Goal: Check status: Check status

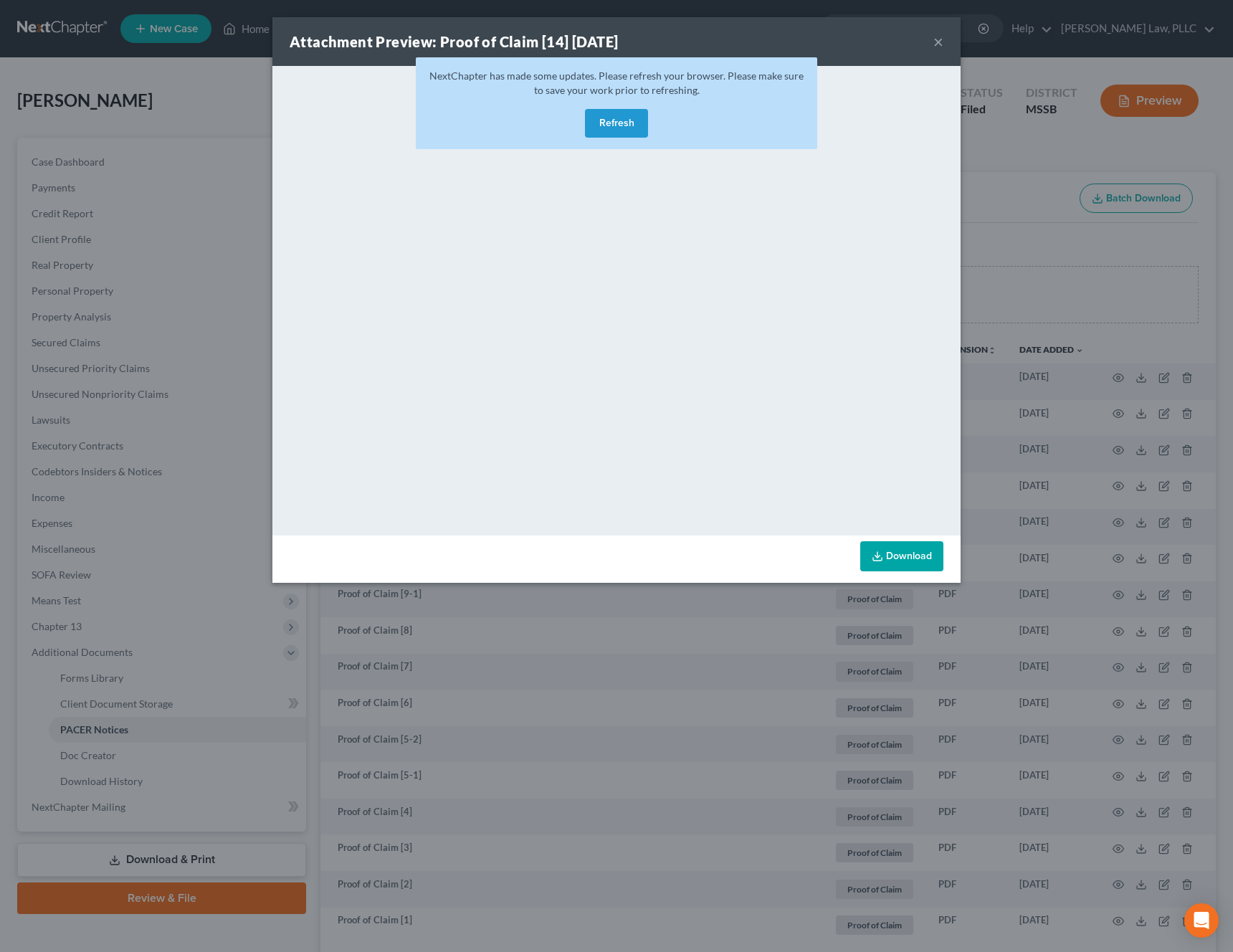
click at [635, 131] on button "Refresh" at bounding box center [616, 123] width 63 height 29
click at [632, 129] on button "Refresh" at bounding box center [616, 123] width 63 height 29
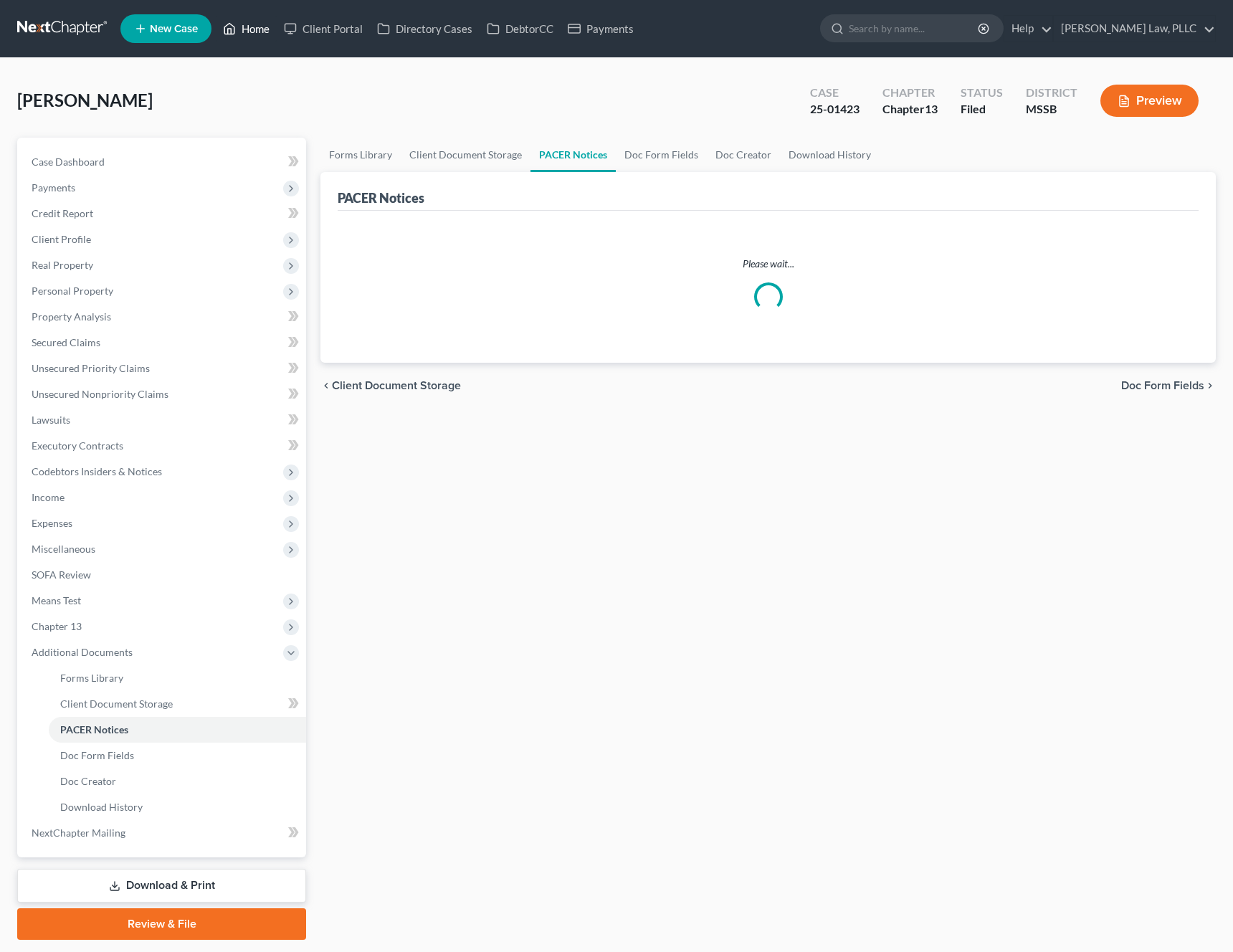
click at [250, 29] on link "Home" at bounding box center [246, 29] width 61 height 26
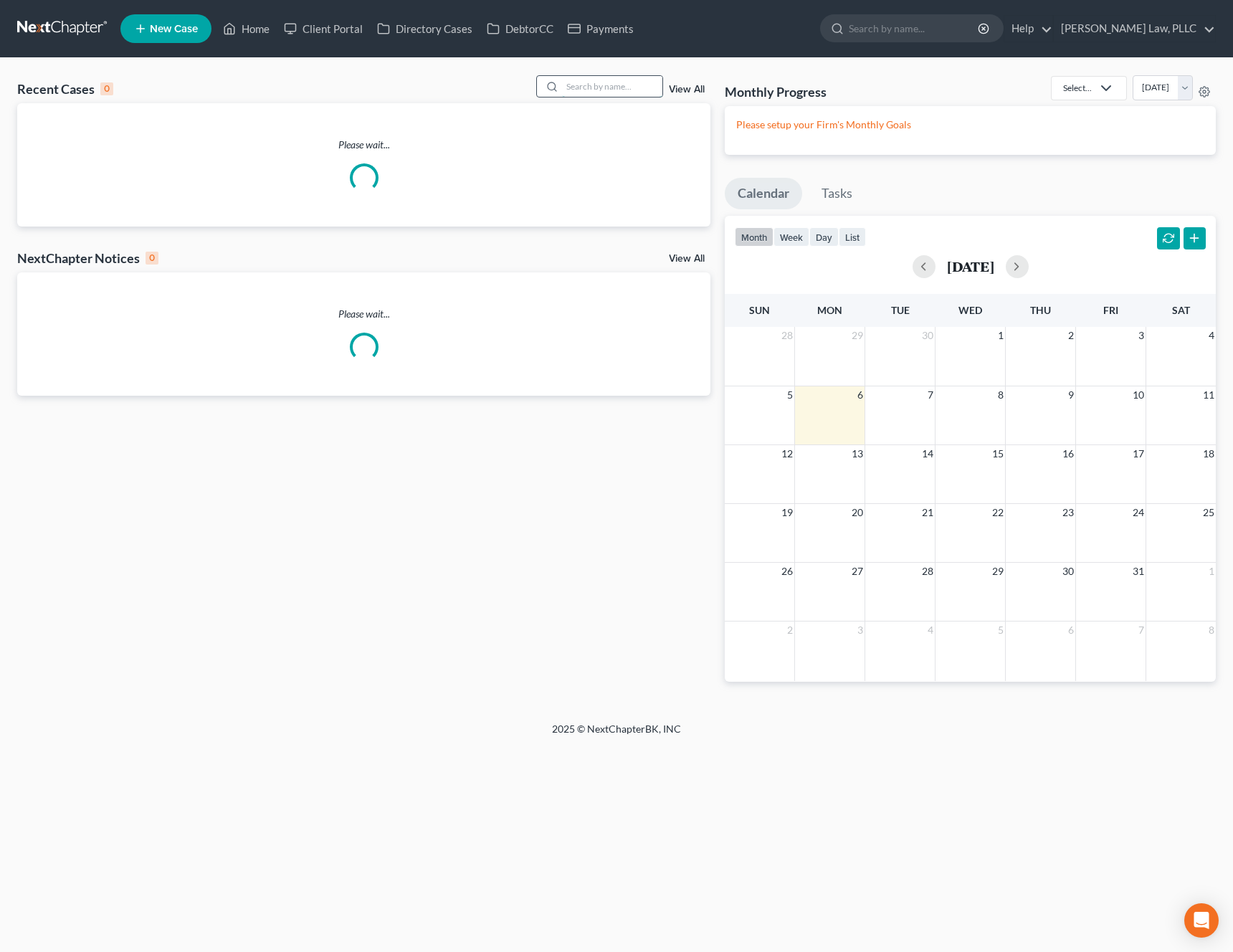
click at [638, 90] on input "search" at bounding box center [612, 86] width 100 height 21
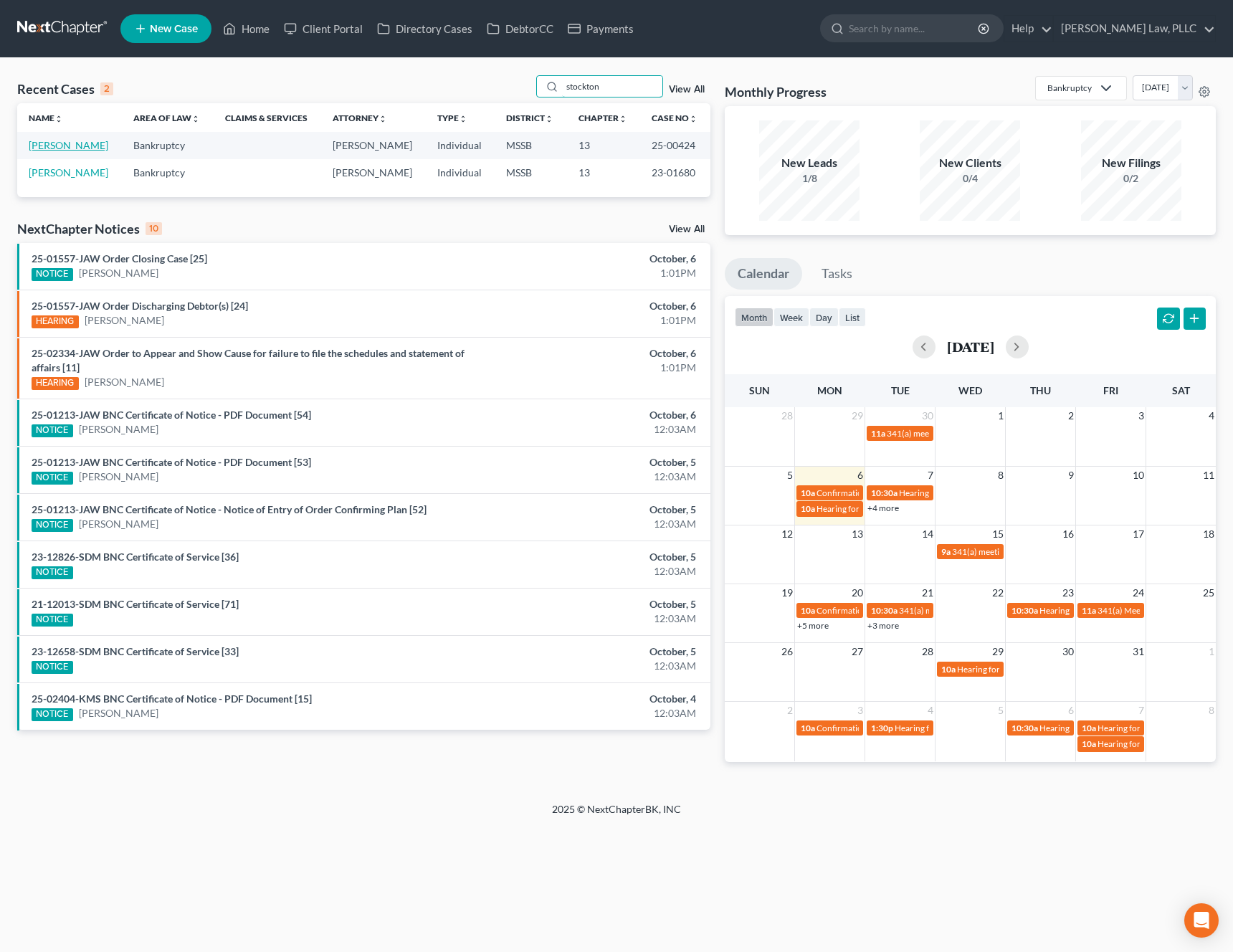
type input "stockton"
click at [68, 150] on link "[PERSON_NAME]" at bounding box center [68, 145] width 80 height 12
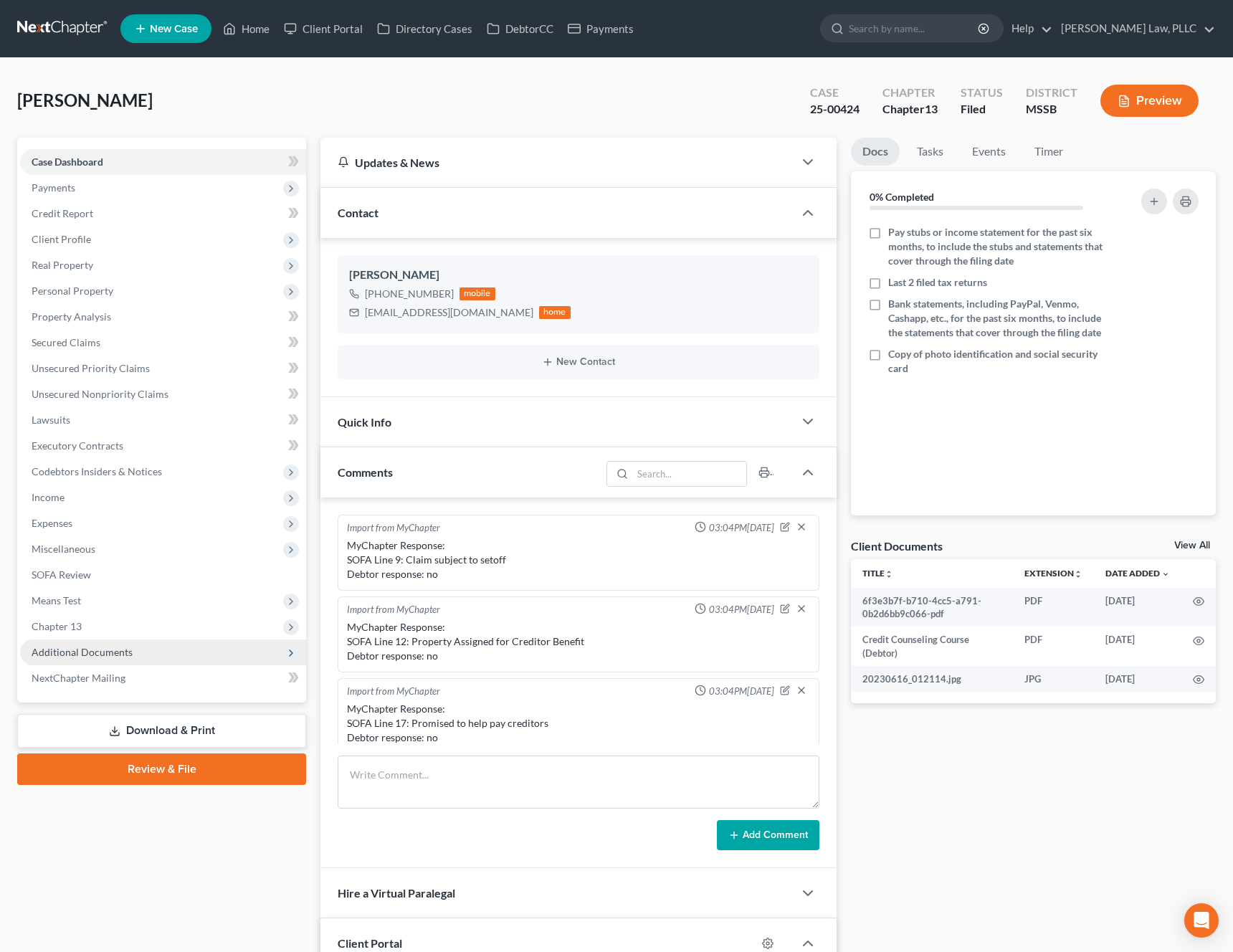
click at [130, 653] on span "Additional Documents" at bounding box center [163, 652] width 286 height 26
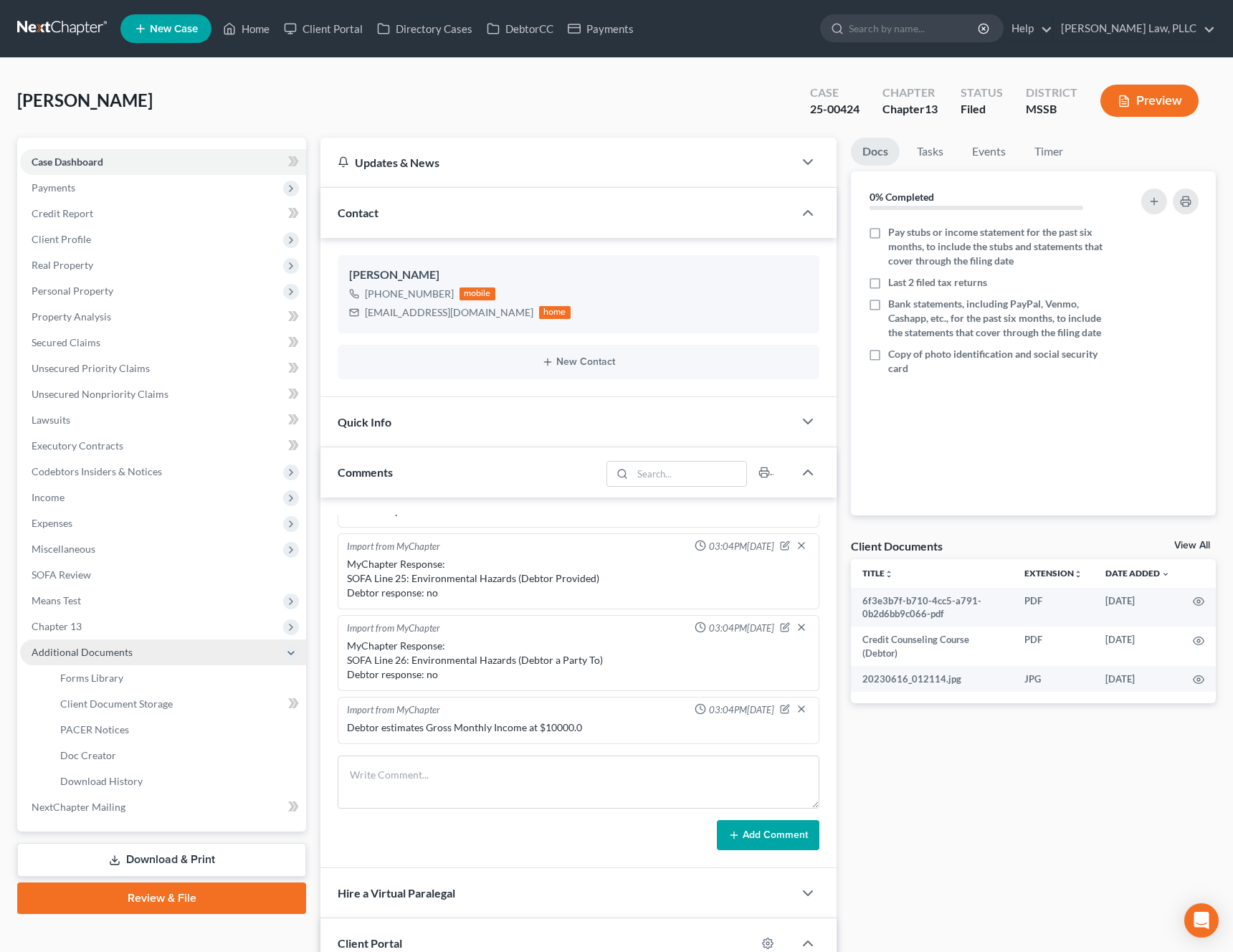
scroll to position [1140, 0]
click at [122, 735] on link "PACER Notices" at bounding box center [177, 730] width 257 height 26
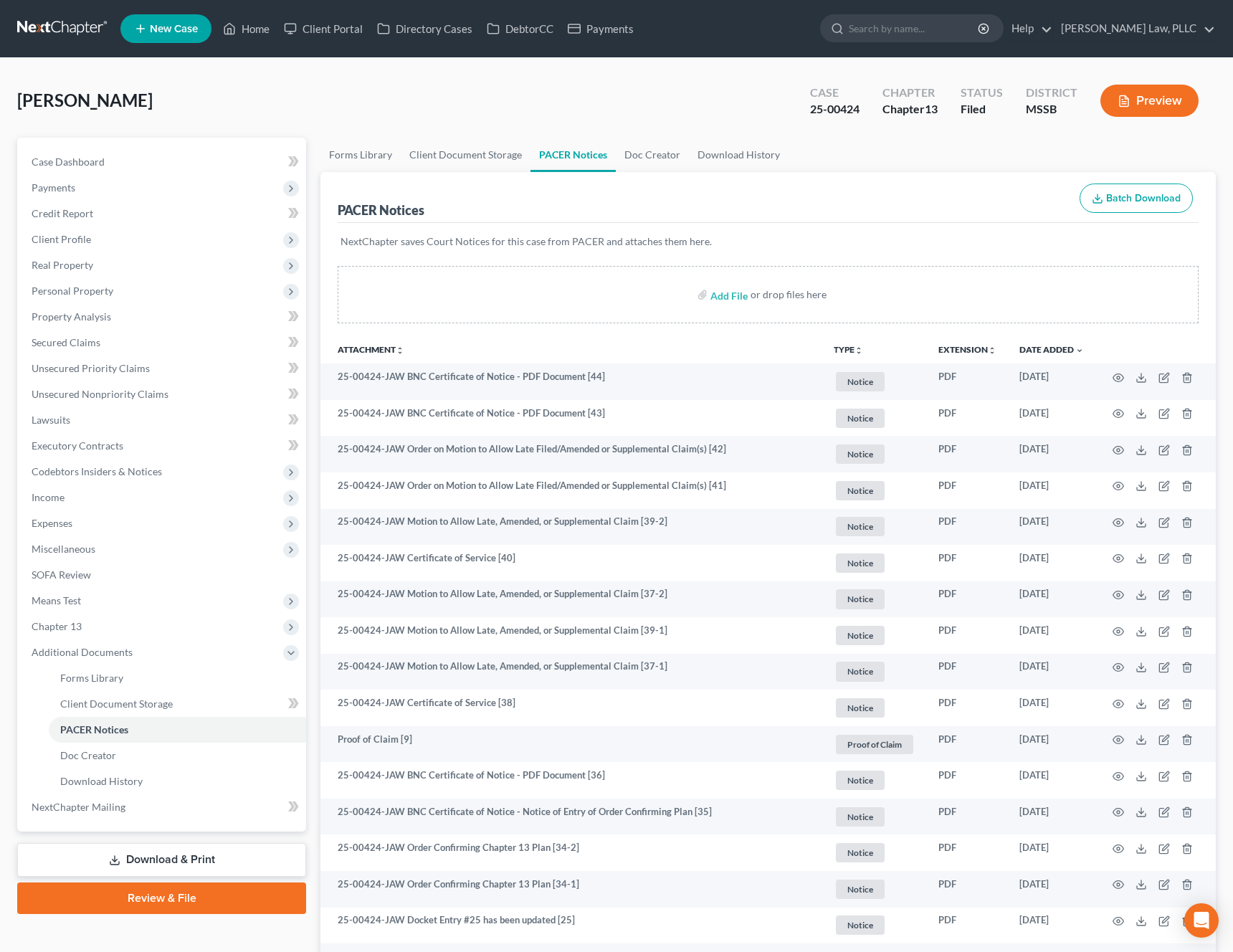
click at [845, 347] on button "TYPE unfold_more" at bounding box center [848, 350] width 29 height 9
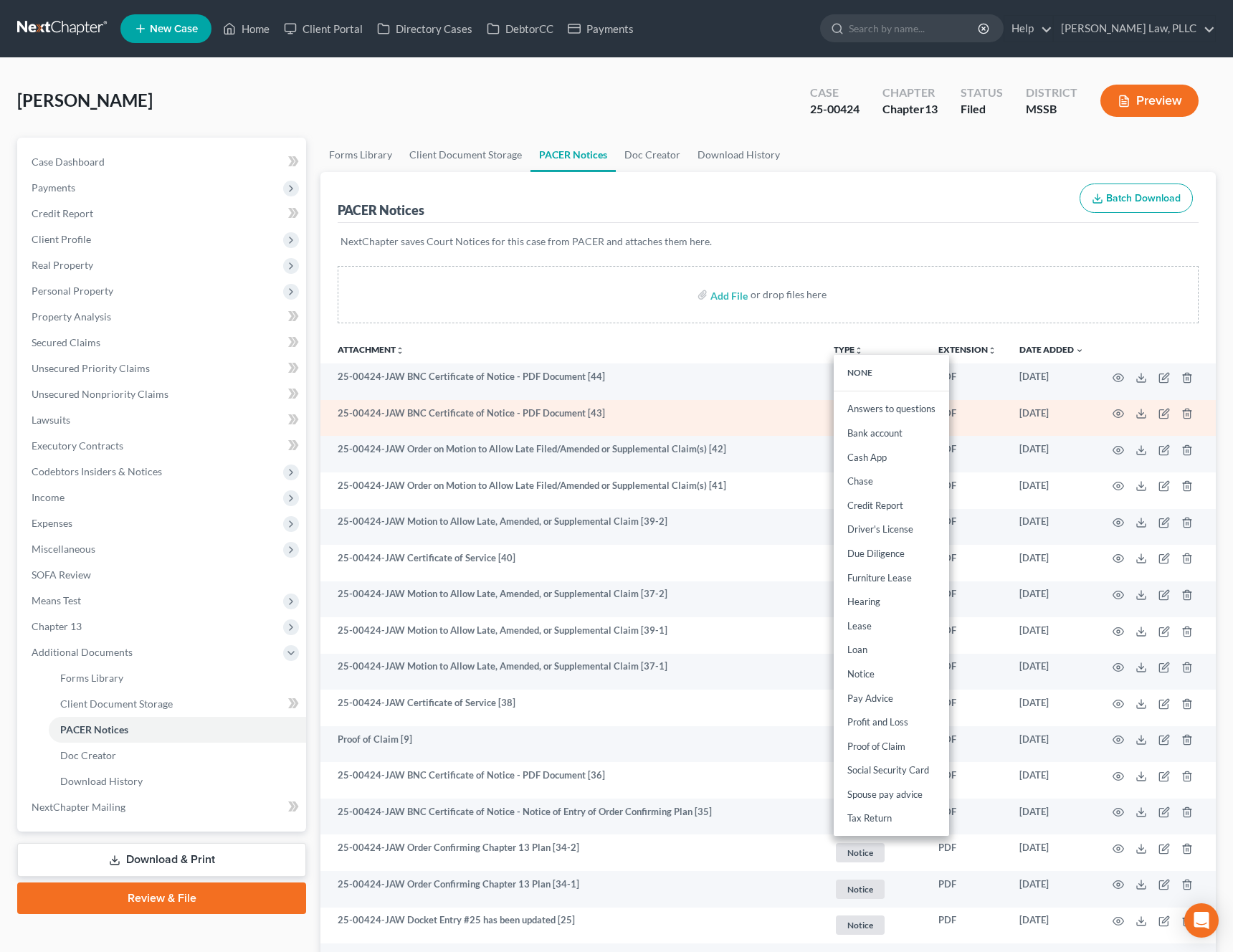
click at [725, 400] on td "25-00424-JAW BNC Certificate of Notice - PDF Document [43]" at bounding box center [571, 418] width 502 height 37
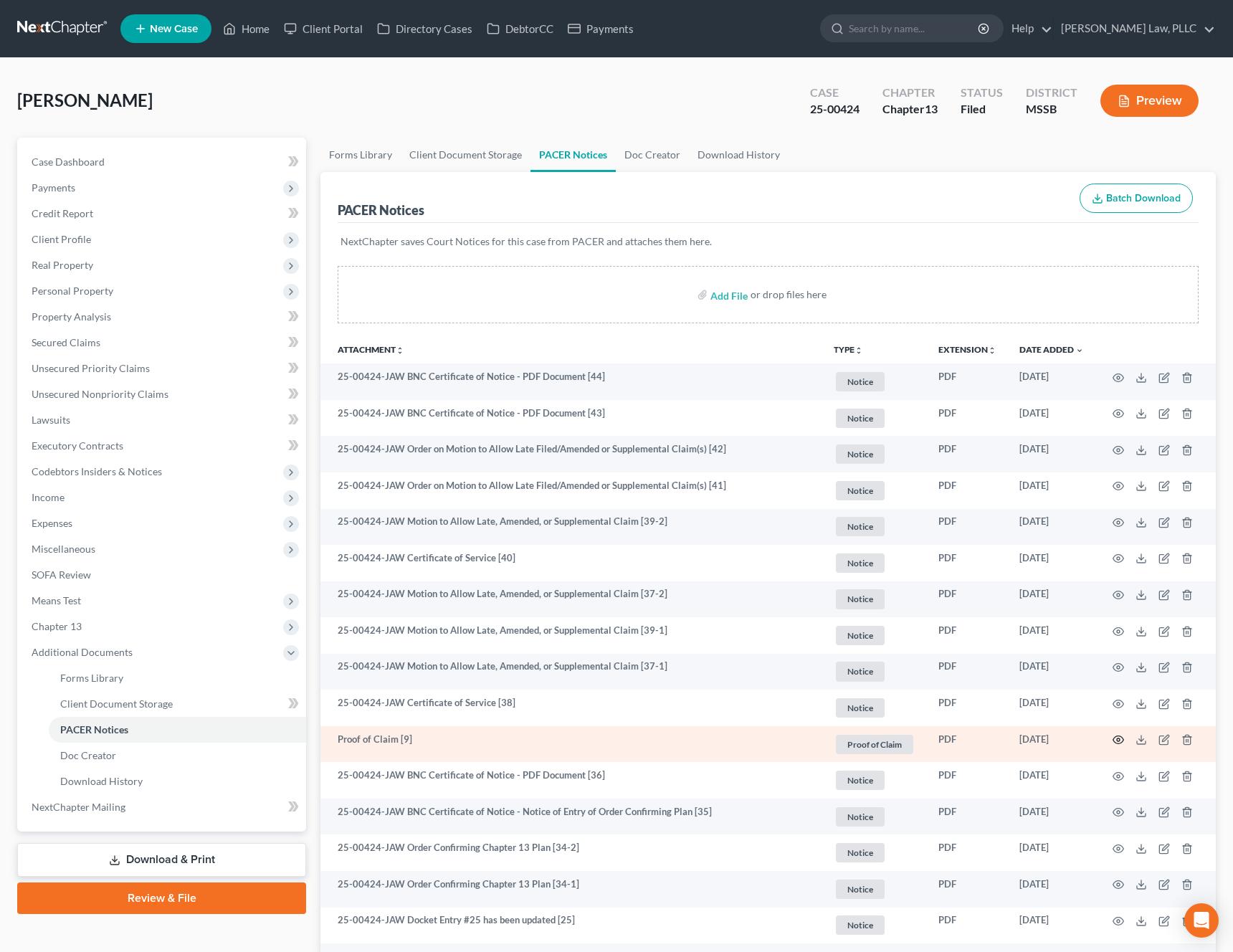
click at [1119, 744] on icon "button" at bounding box center [1118, 740] width 11 height 11
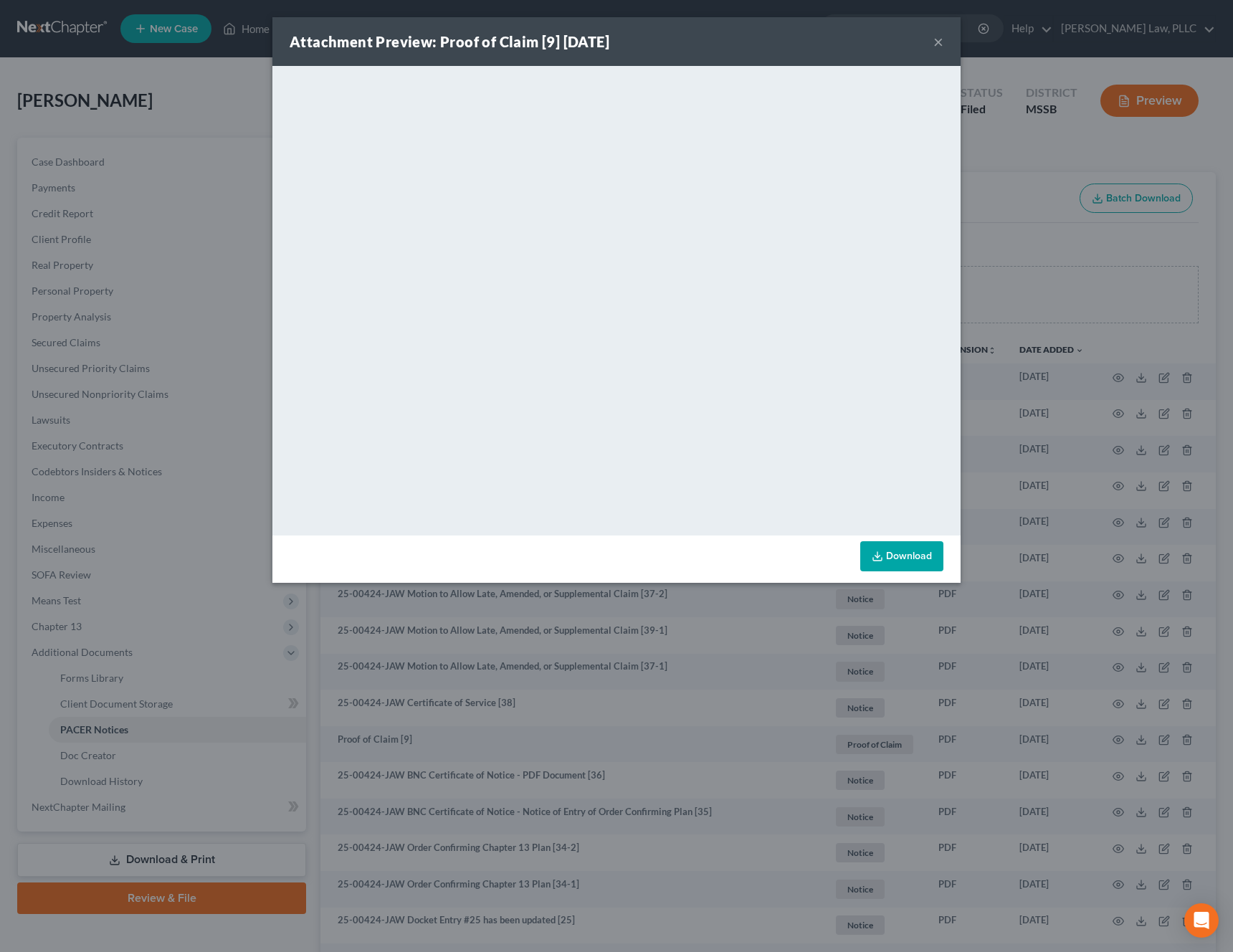
click at [938, 43] on button "×" at bounding box center [938, 41] width 10 height 17
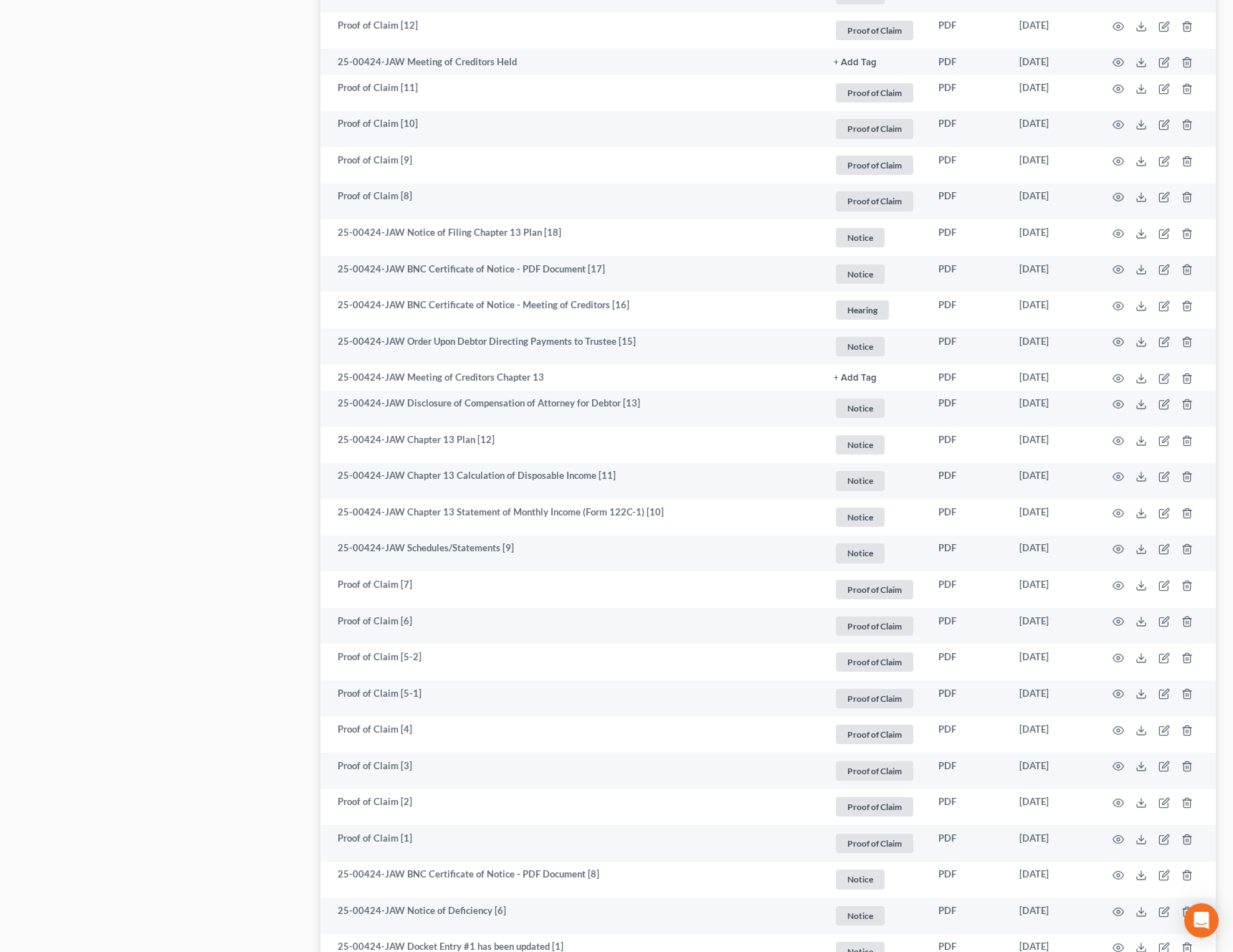
scroll to position [1641, 0]
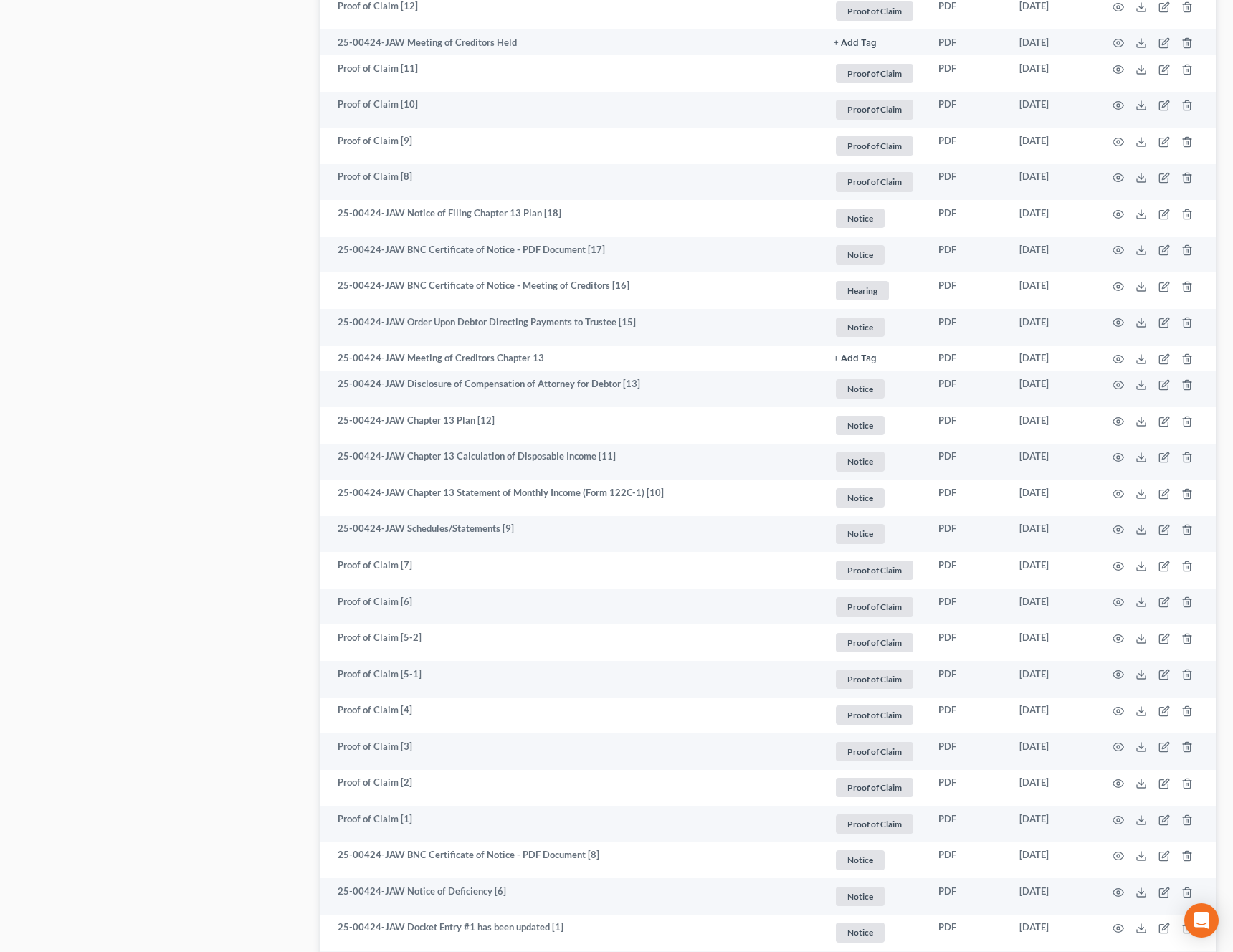
click at [754, 413] on td "25-00424-JAW Chapter 13 Plan [12]" at bounding box center [571, 425] width 502 height 37
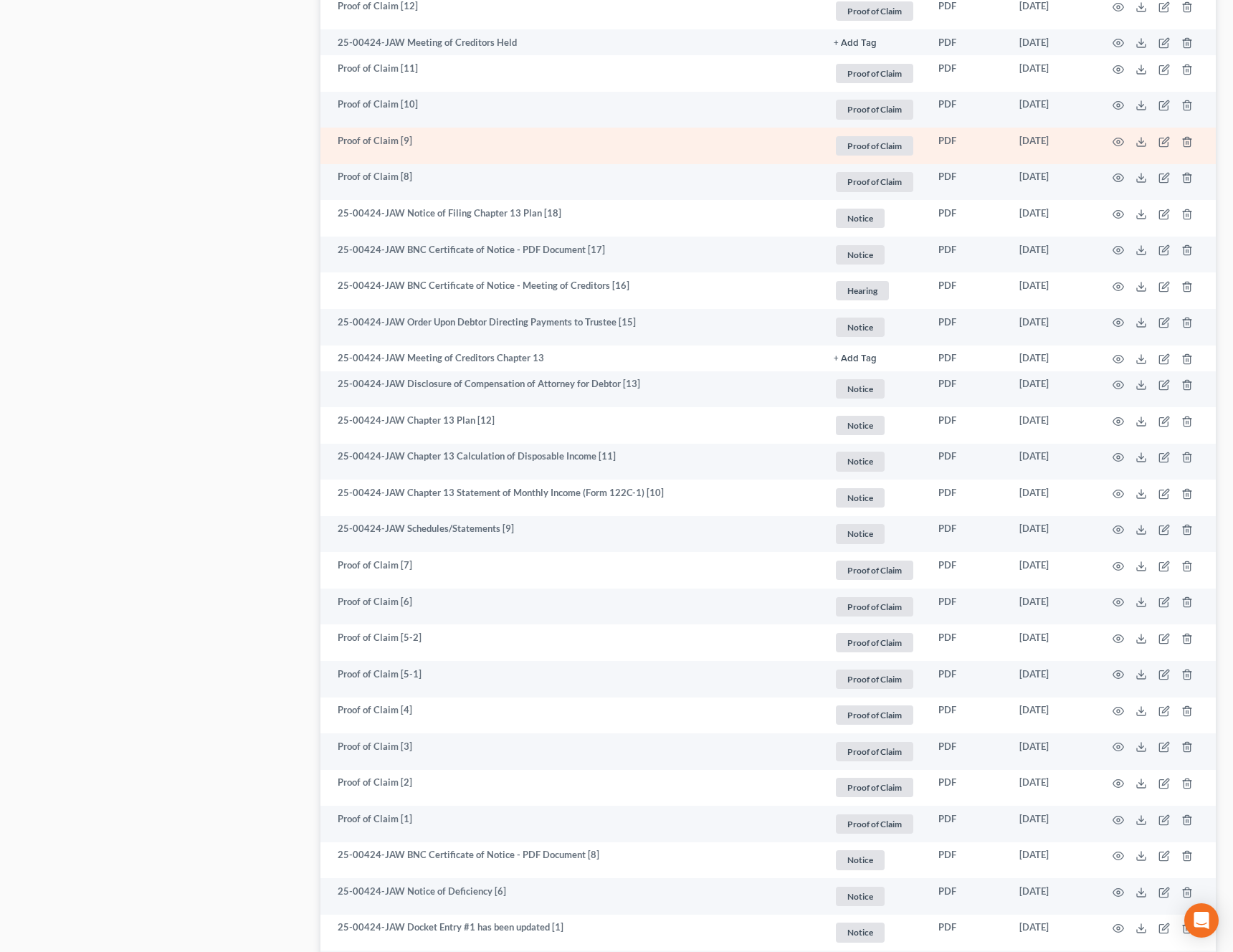
click at [1120, 148] on td at bounding box center [1155, 146] width 121 height 37
click at [1120, 137] on icon "button" at bounding box center [1118, 141] width 10 height 8
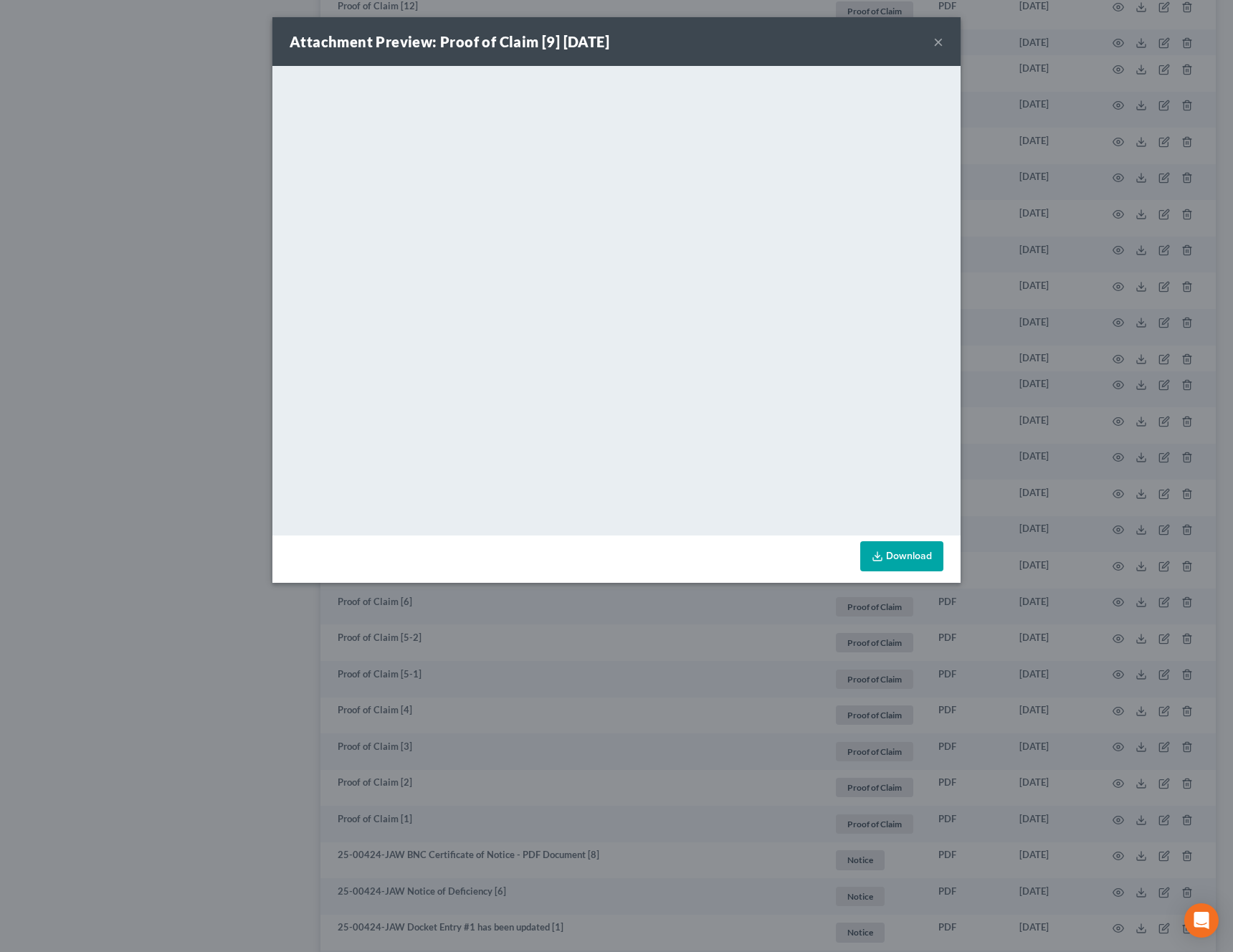
click at [940, 43] on button "×" at bounding box center [938, 41] width 10 height 17
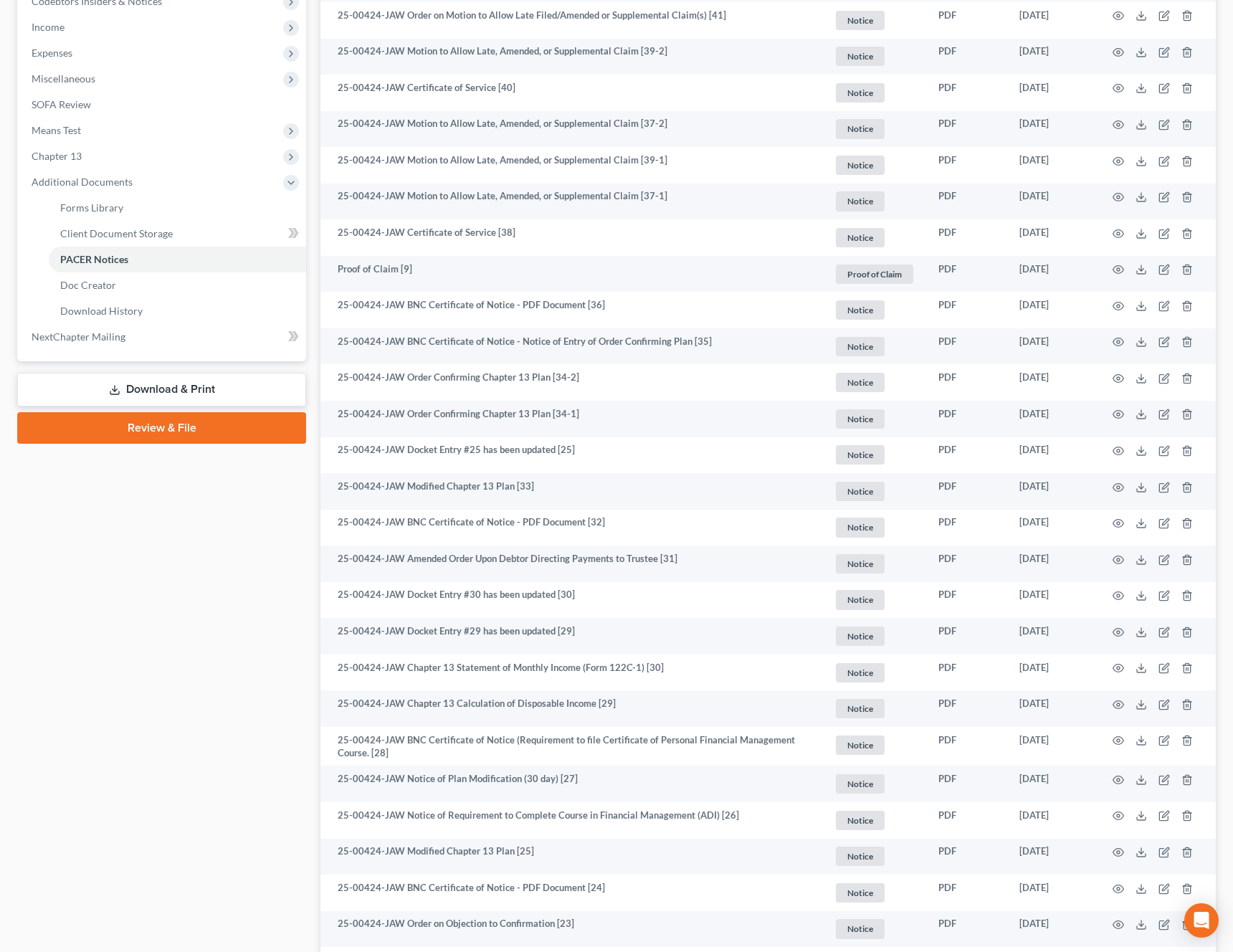
scroll to position [12, 0]
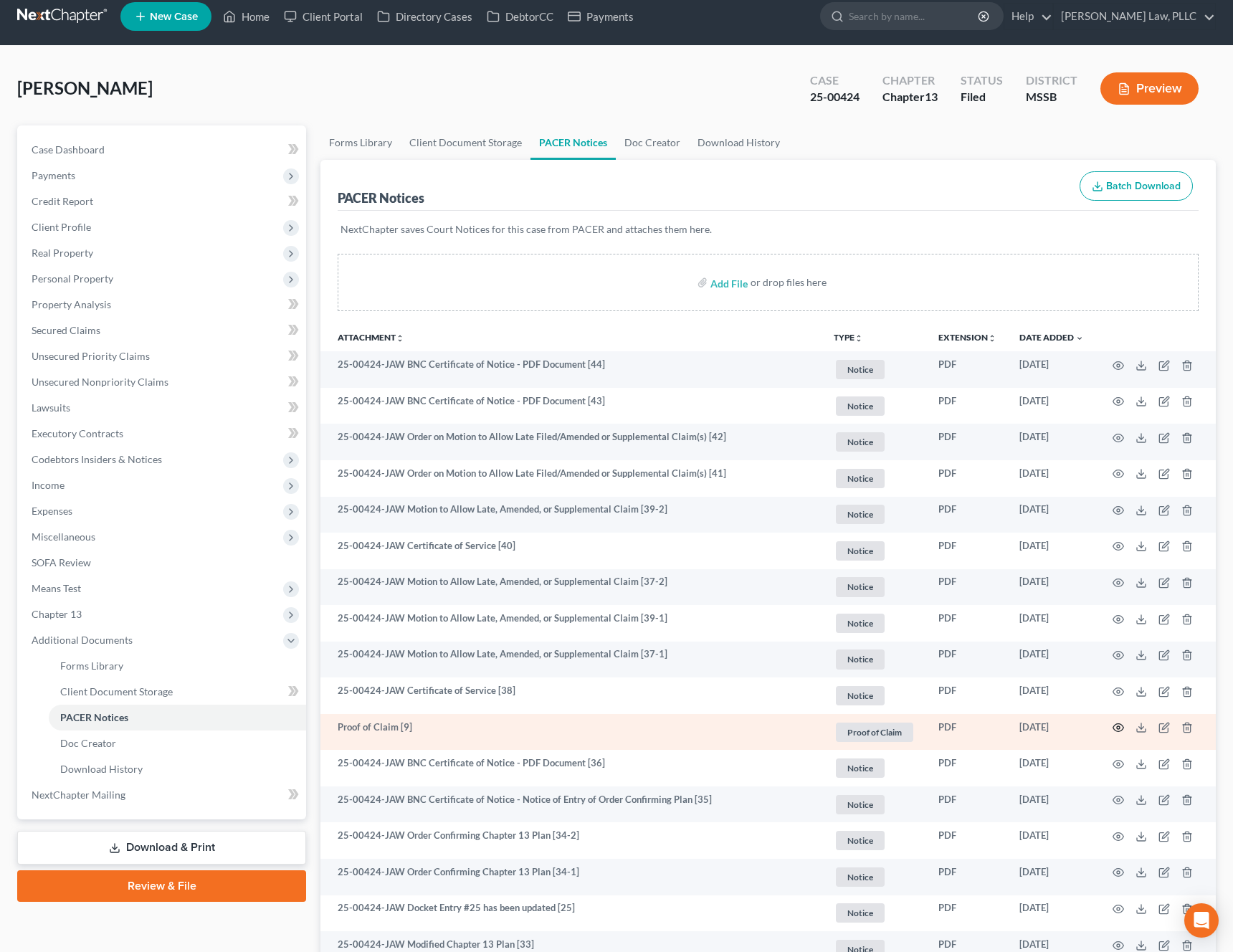
click at [1113, 731] on icon "button" at bounding box center [1118, 727] width 11 height 11
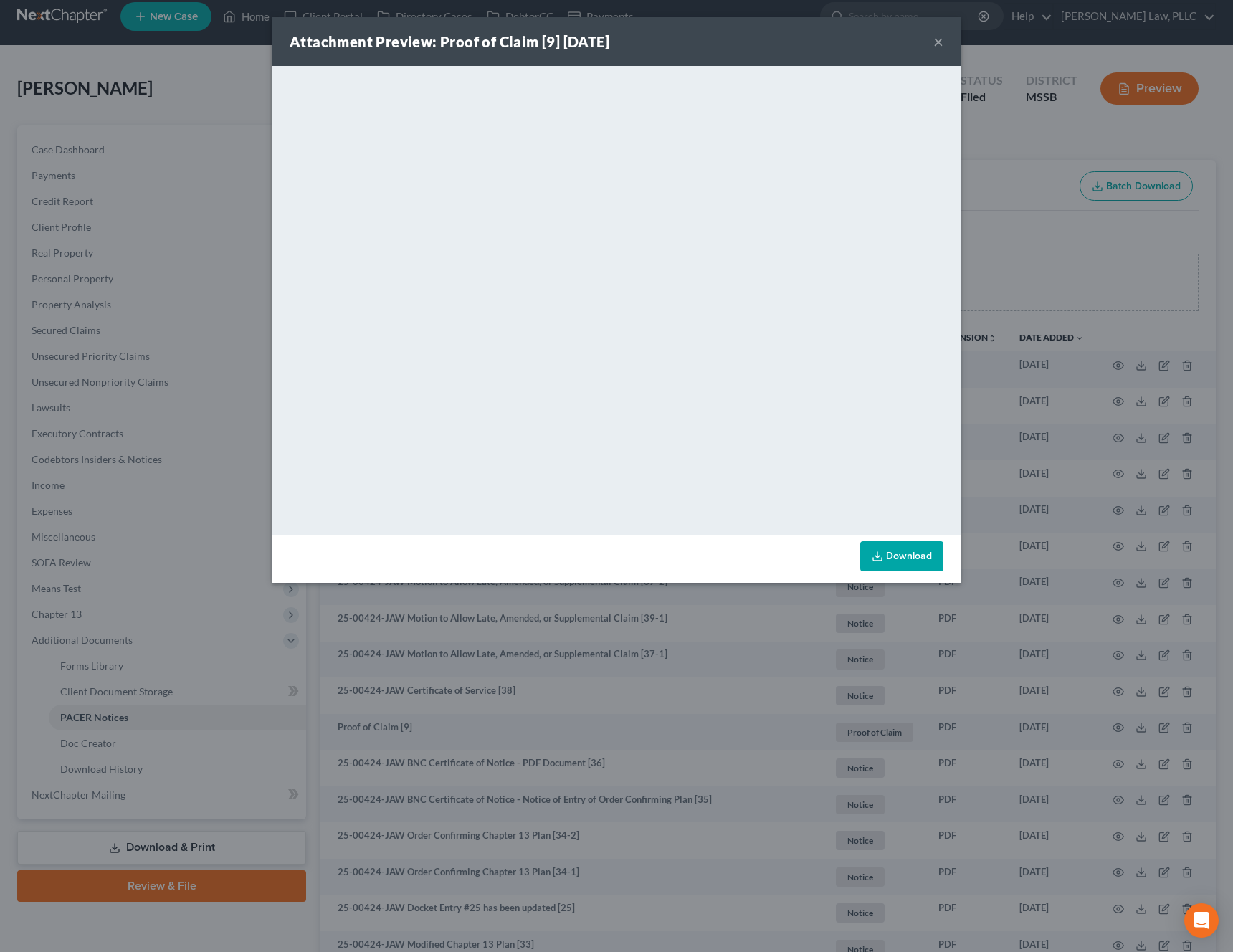
click at [937, 41] on button "×" at bounding box center [938, 41] width 10 height 17
